Goal: Find specific page/section

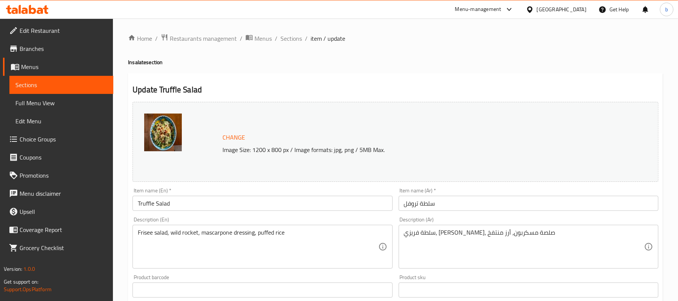
click at [569, 11] on div "[GEOGRAPHIC_DATA]" at bounding box center [562, 9] width 50 height 8
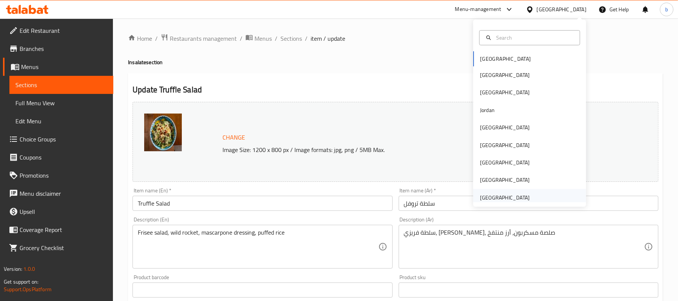
click at [510, 193] on div "[GEOGRAPHIC_DATA]" at bounding box center [505, 197] width 50 height 8
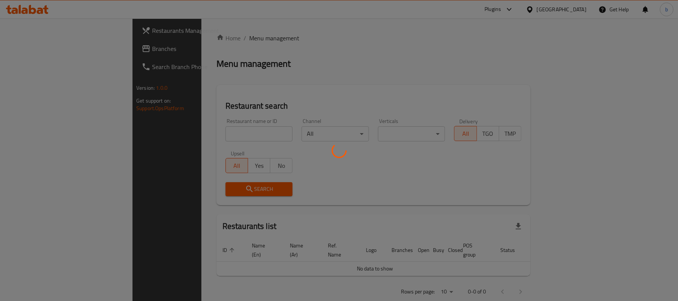
click at [502, 11] on div at bounding box center [339, 150] width 678 height 301
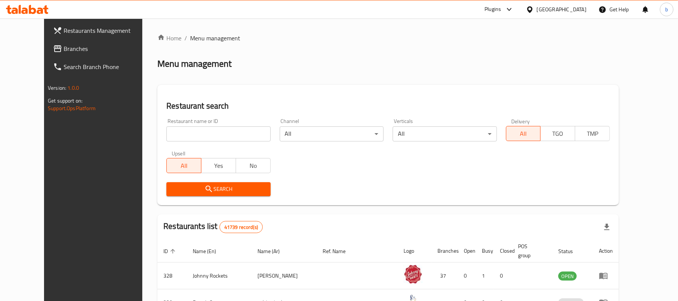
click at [499, 10] on div "Plugins" at bounding box center [493, 9] width 17 height 9
click at [465, 55] on div "Global Quality Control Center" at bounding box center [442, 51] width 66 height 8
